Goal: Task Accomplishment & Management: Use online tool/utility

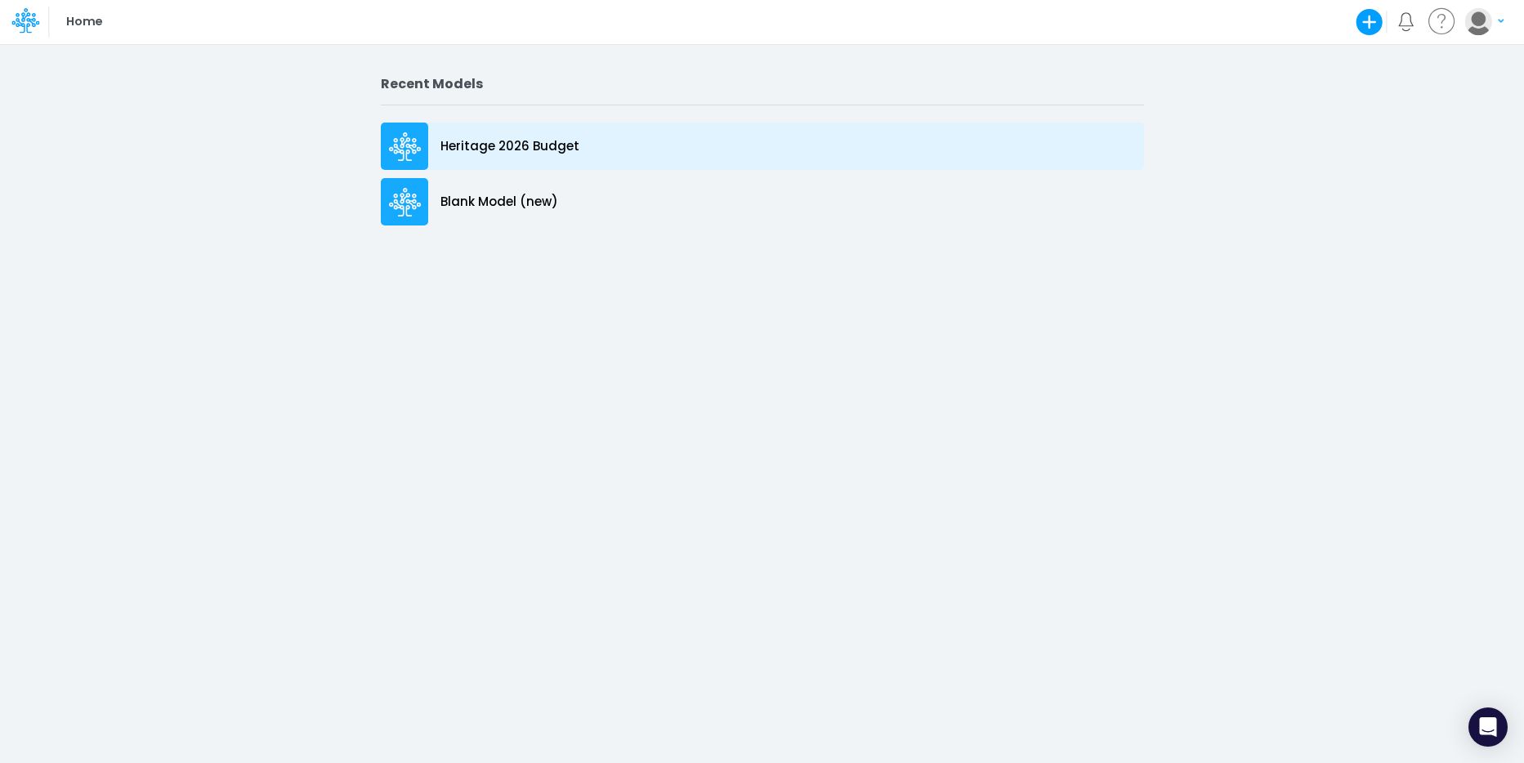
click at [511, 141] on p "Heritage 2026 Budget" at bounding box center [510, 146] width 139 height 19
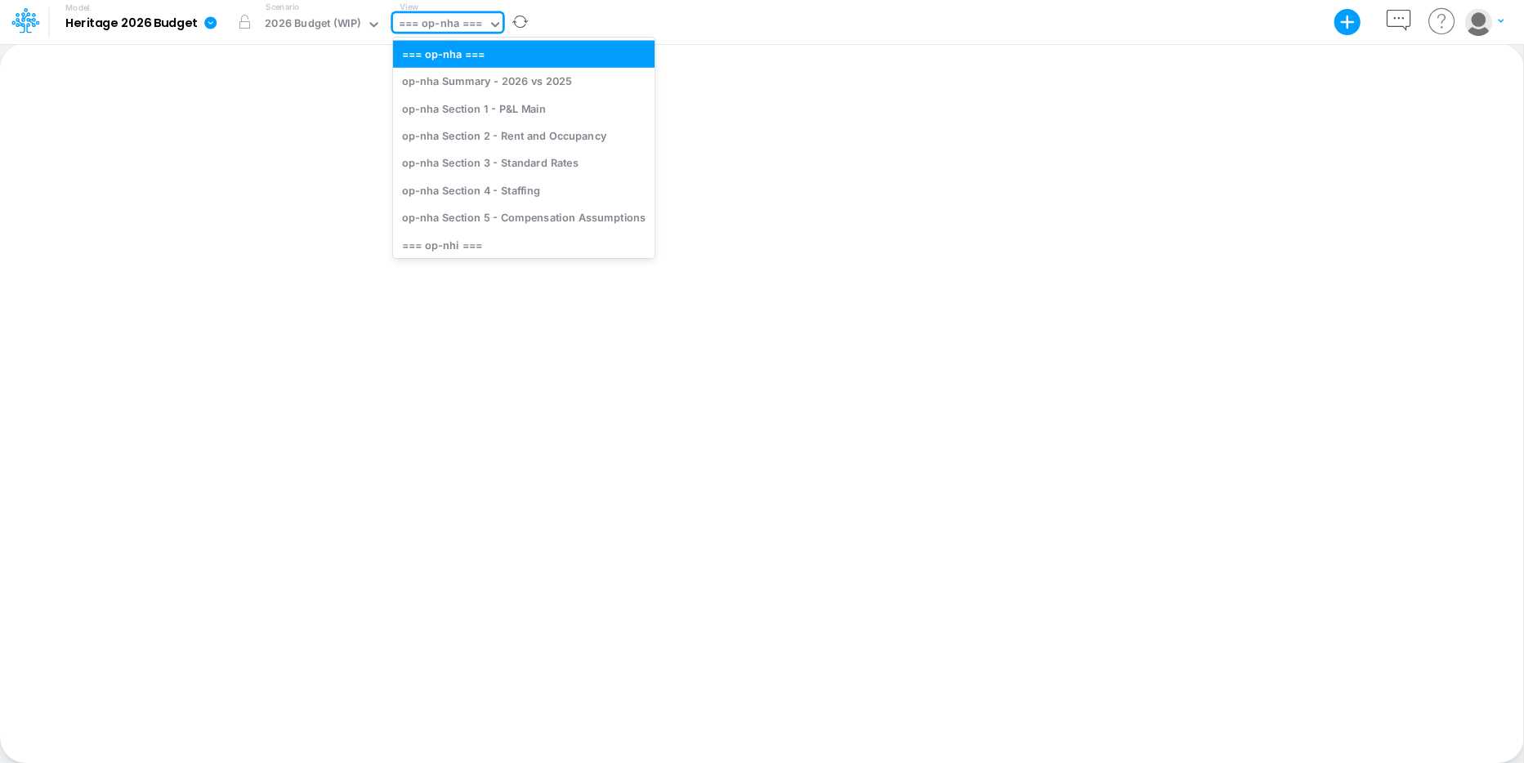
click at [497, 29] on icon at bounding box center [495, 24] width 15 height 15
click at [492, 107] on div "op-nha Section 1 - P&L Main" at bounding box center [524, 108] width 262 height 27
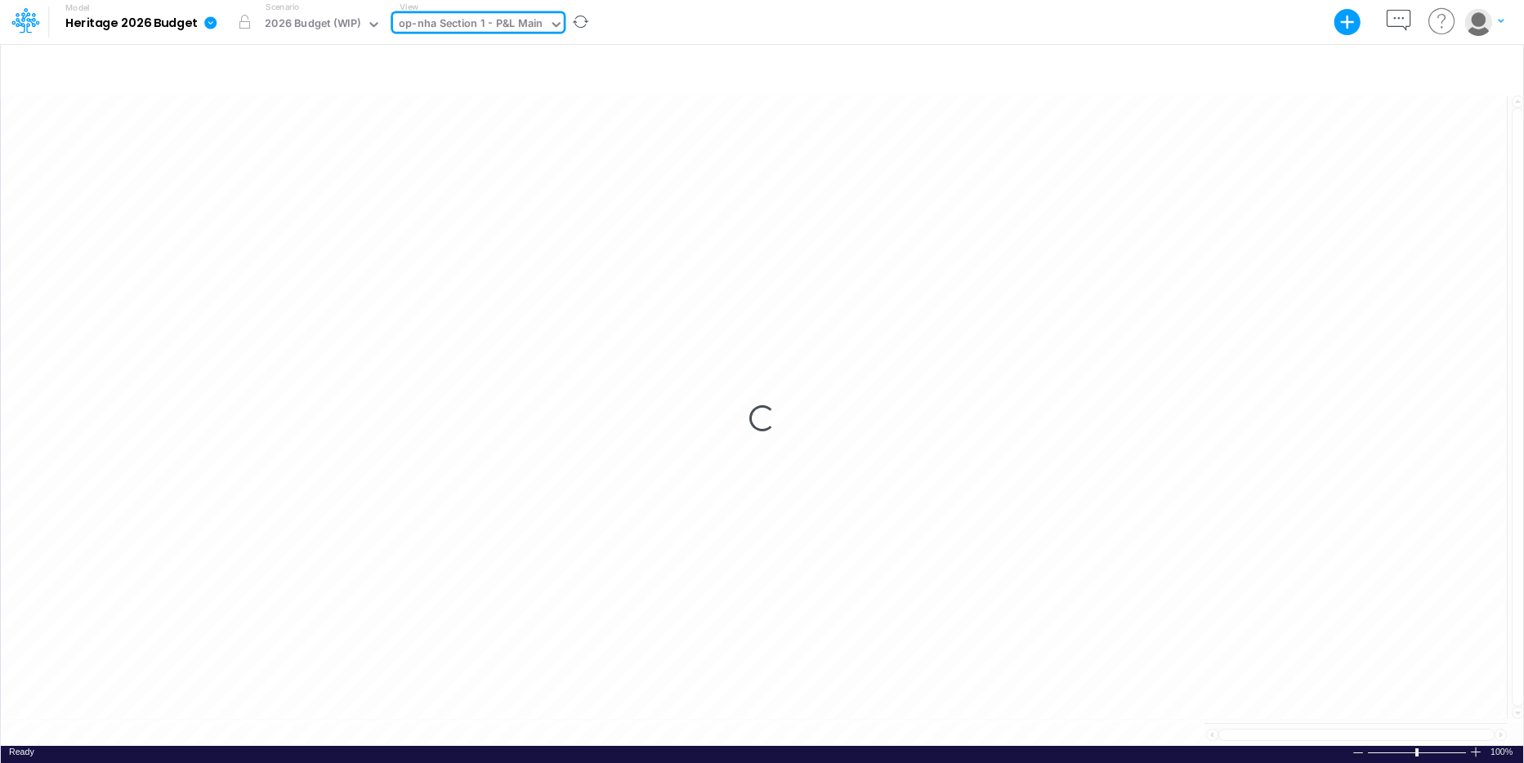
click at [556, 27] on icon at bounding box center [556, 24] width 15 height 15
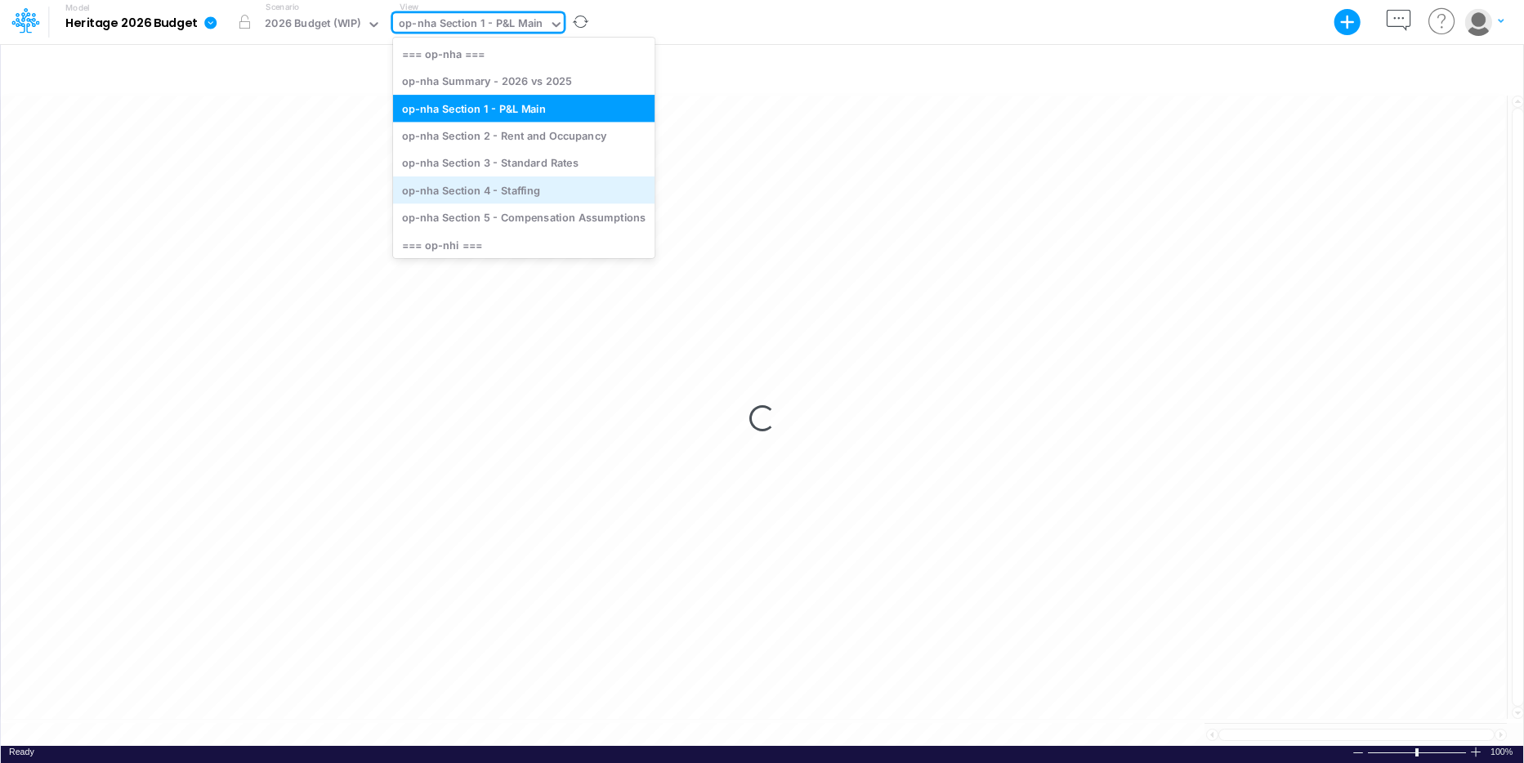
click at [526, 181] on div "op-nha Section 4 - Staffing" at bounding box center [524, 190] width 262 height 27
